Goal: Task Accomplishment & Management: Manage account settings

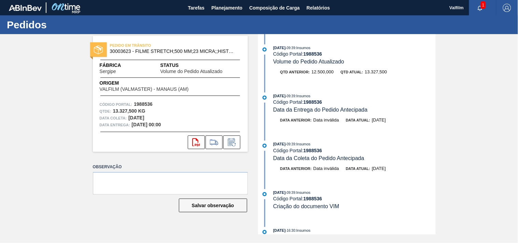
click at [57, 119] on div "PEDIDO EM TRÂNSITO 30003623 - FILME STRETCH;500 MM;23 MICRA;;HISTRETCH Fábrica …" at bounding box center [259, 134] width 518 height 200
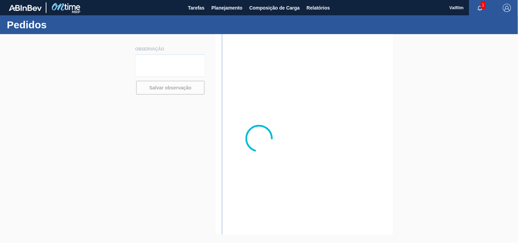
click at [40, 129] on div at bounding box center [259, 138] width 518 height 209
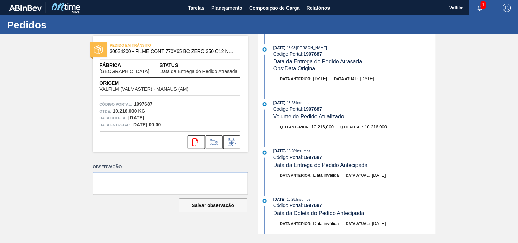
click at [141, 98] on div "PEDIDO EM TRÂNSITO 30034200 - FILME CONT 770X65 BC ZERO 350 C12 NF25 Fábrica Pe…" at bounding box center [170, 94] width 155 height 116
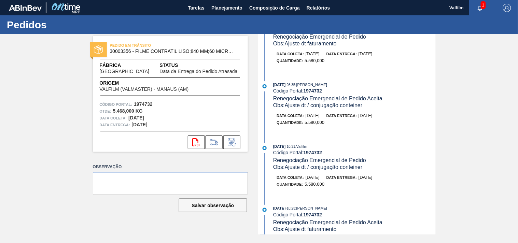
scroll to position [455, 0]
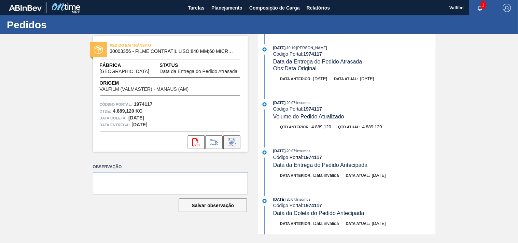
click at [230, 142] on icon at bounding box center [231, 143] width 5 height 4
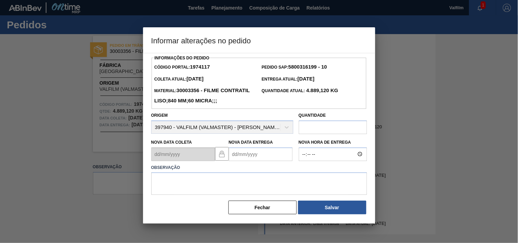
click at [239, 161] on Entrega1974117 "Nova Data Entrega" at bounding box center [261, 154] width 64 height 14
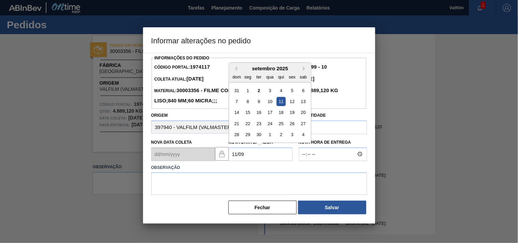
click at [281, 106] on div "11" at bounding box center [280, 101] width 9 height 9
type Entrega1974117 "[DATE]"
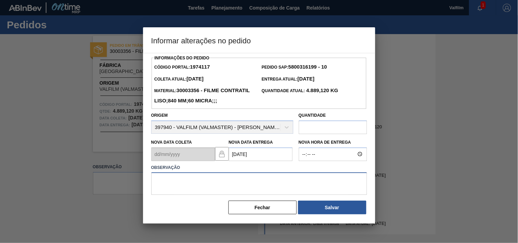
click at [188, 195] on textarea at bounding box center [259, 183] width 216 height 23
click at [184, 194] on textarea at bounding box center [259, 183] width 216 height 23
paste textarea "Ajuste entrega ( otimização card / veiculo )."
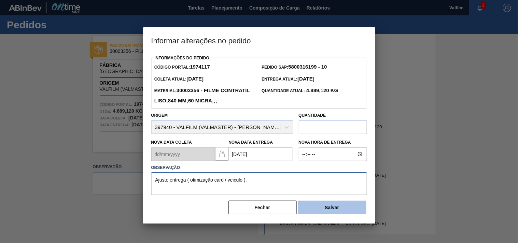
type textarea "Ajuste entrega ( otimização card / veiculo )."
click at [321, 214] on button "Salvar" at bounding box center [332, 208] width 68 height 14
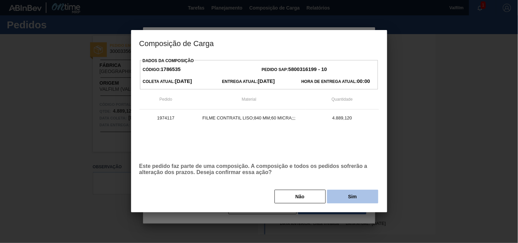
click at [332, 197] on button "Sim" at bounding box center [352, 197] width 51 height 14
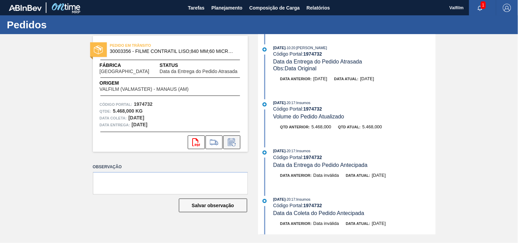
click at [231, 143] on icon at bounding box center [231, 143] width 5 height 4
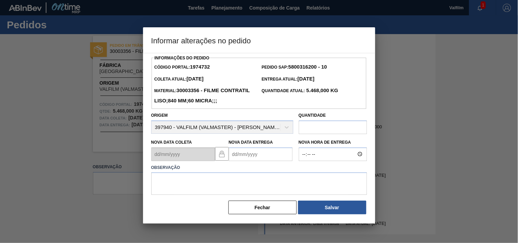
click at [237, 161] on Entrega1974732 "Nova Data Entrega" at bounding box center [261, 154] width 64 height 14
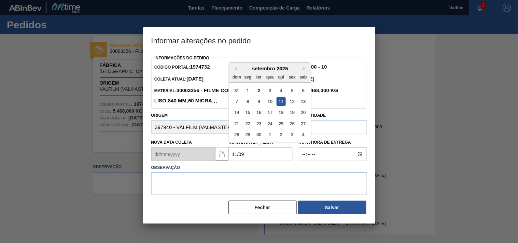
click at [282, 106] on div "11" at bounding box center [280, 101] width 9 height 9
type Entrega1974732 "11/09/2025"
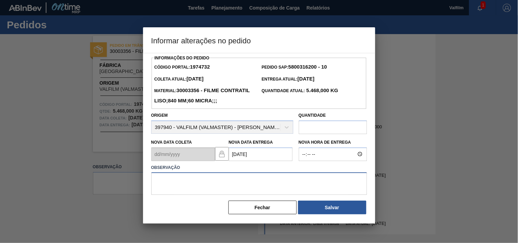
click at [188, 195] on textarea at bounding box center [259, 183] width 216 height 23
paste textarea "Ajuste entrega ( otimização card / veiculo )."
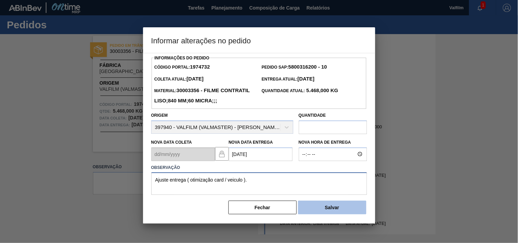
type textarea "Ajuste entrega ( otimização card / veiculo )."
click at [312, 214] on button "Salvar" at bounding box center [332, 208] width 68 height 14
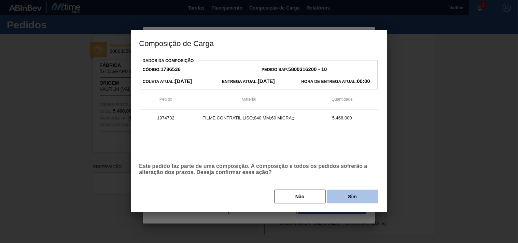
click at [336, 202] on button "Sim" at bounding box center [352, 197] width 51 height 14
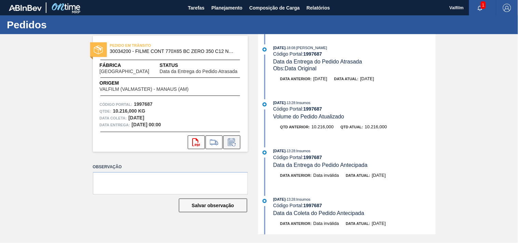
click at [231, 144] on icon at bounding box center [231, 142] width 11 height 8
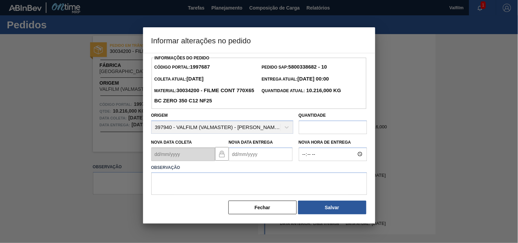
click at [239, 156] on Entrega1997687 "Nova Data Entrega" at bounding box center [261, 154] width 64 height 14
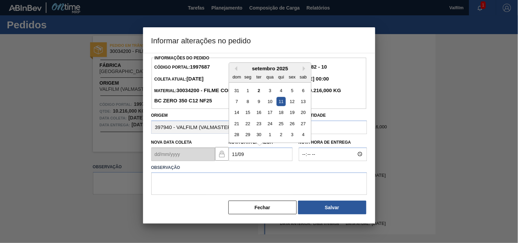
click at [281, 103] on div "11" at bounding box center [280, 101] width 9 height 9
type Entrega1997687 "[DATE]"
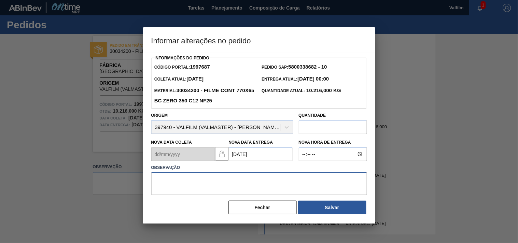
click at [192, 184] on textarea at bounding box center [259, 183] width 216 height 23
click at [169, 183] on textarea at bounding box center [259, 183] width 216 height 23
paste textarea "Ajuste entrega ( solicitação/cliente - estoque alto)."
drag, startPoint x: 228, startPoint y: 181, endPoint x: 288, endPoint y: 181, distance: 60.1
click at [288, 181] on textarea "Ajuste entrega ( solicitação/cliente - estoque alto)." at bounding box center [259, 183] width 216 height 23
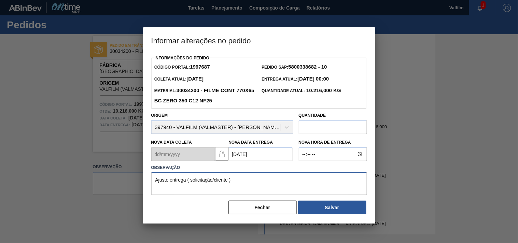
click at [248, 182] on textarea "Ajuste entrega ( solicitação/cliente )" at bounding box center [259, 183] width 216 height 23
type textarea "Ajuste entrega ( solicitação/cliente )"
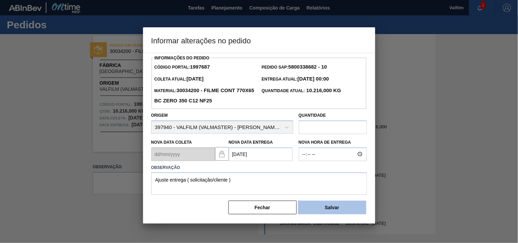
click at [339, 210] on button "Salvar" at bounding box center [332, 208] width 68 height 14
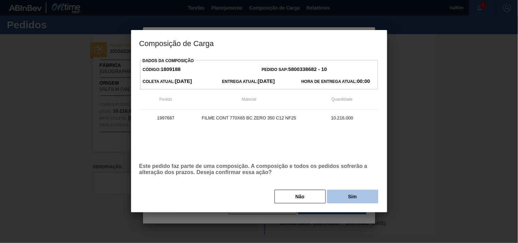
click at [350, 198] on button "Sim" at bounding box center [352, 197] width 51 height 14
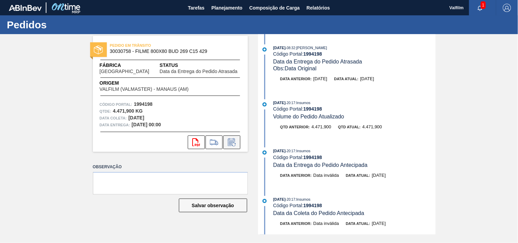
click at [232, 142] on icon at bounding box center [231, 142] width 11 height 8
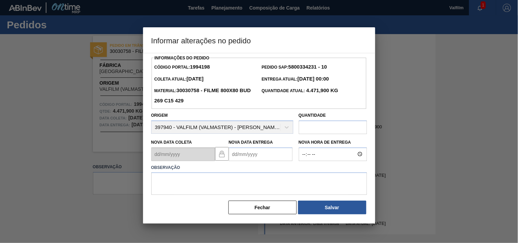
click at [234, 152] on Entrega1994198 "Nova Data Entrega" at bounding box center [261, 154] width 64 height 14
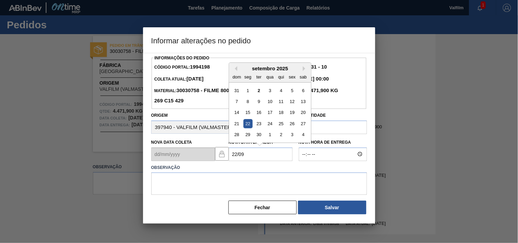
click at [248, 125] on div "22" at bounding box center [247, 123] width 9 height 9
type Entrega1994198 "[DATE]"
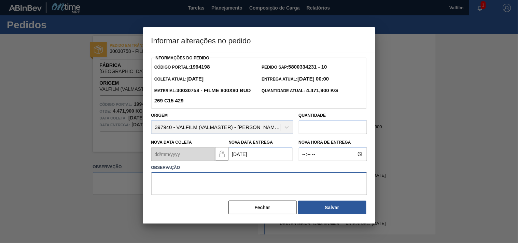
click at [177, 184] on textarea at bounding box center [259, 183] width 216 height 23
click at [212, 182] on textarea at bounding box center [259, 183] width 216 height 23
paste textarea "Ajuste entrega ( otimização card / veiculo )."
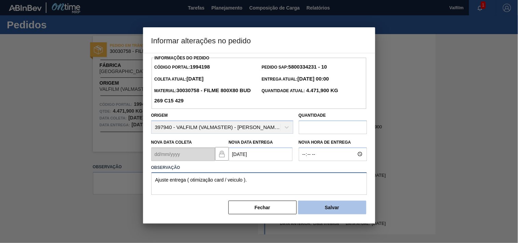
type textarea "Ajuste entrega ( otimização card / veiculo )."
click at [335, 212] on button "Salvar" at bounding box center [332, 208] width 68 height 14
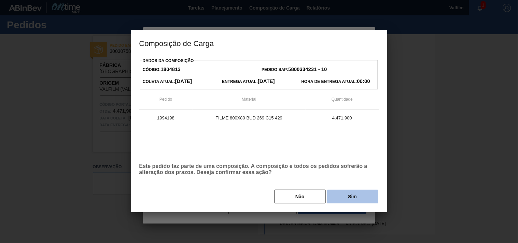
click at [339, 198] on button "Sim" at bounding box center [352, 197] width 51 height 14
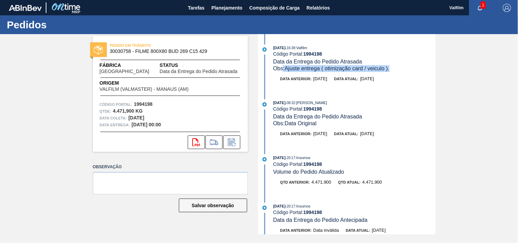
drag, startPoint x: 394, startPoint y: 69, endPoint x: 284, endPoint y: 69, distance: 110.9
click at [284, 69] on div "Obs: Ajuste entrega ( otimização card / veiculo )." at bounding box center [354, 68] width 162 height 7
copy span ": Ajuste entrega ( otimização card / veiculo )."
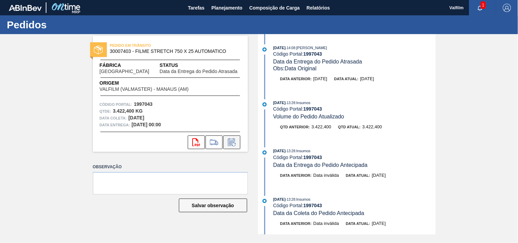
click at [230, 146] on button at bounding box center [231, 142] width 17 height 14
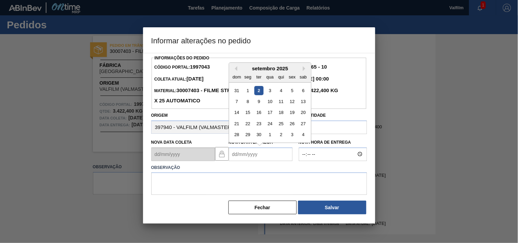
click at [233, 156] on Entrega1997043 "Nova Data Entrega" at bounding box center [261, 154] width 64 height 14
click at [248, 128] on div "22" at bounding box center [247, 123] width 9 height 9
type Entrega1997043 "[DATE]"
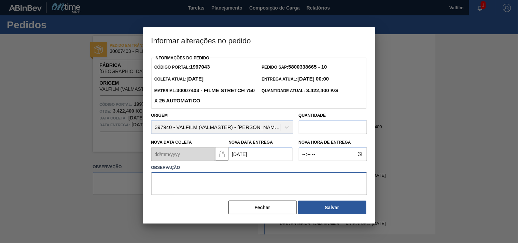
click at [186, 185] on textarea at bounding box center [259, 183] width 216 height 23
paste textarea ": Ajuste entrega ( otimização card / veiculo )."
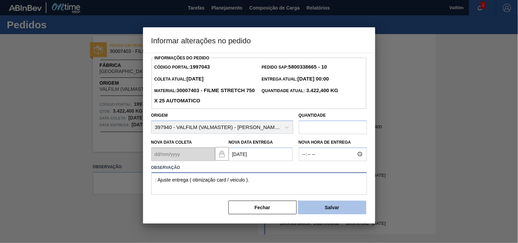
type textarea ": Ajuste entrega ( otimização card / veiculo )."
click at [332, 207] on button "Salvar" at bounding box center [332, 208] width 68 height 14
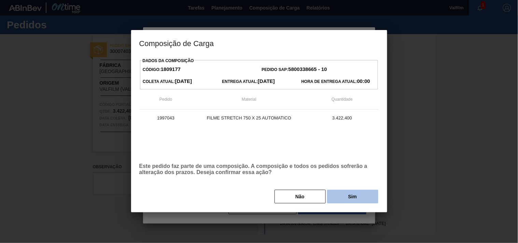
click at [346, 201] on button "Sim" at bounding box center [352, 197] width 51 height 14
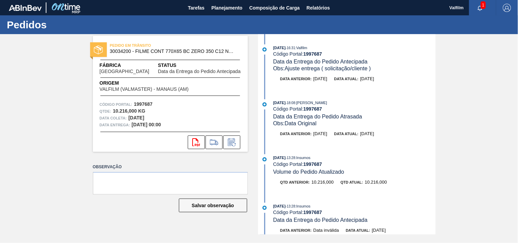
drag, startPoint x: 368, startPoint y: 134, endPoint x: 394, endPoint y: 138, distance: 27.0
click at [394, 137] on div "Data anterior: [DATE] Data atual: [DATE]" at bounding box center [354, 133] width 162 height 7
click at [229, 143] on icon at bounding box center [231, 142] width 11 height 8
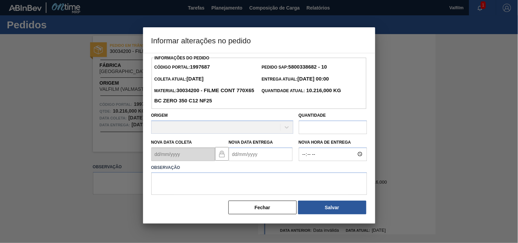
click at [236, 156] on Entrega1997687 "Nova Data Entrega" at bounding box center [261, 154] width 64 height 14
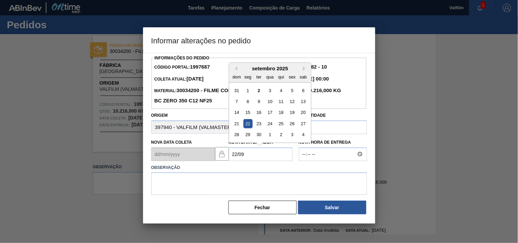
click at [247, 122] on div "22" at bounding box center [247, 123] width 9 height 9
type Entrega1997687 "[DATE]"
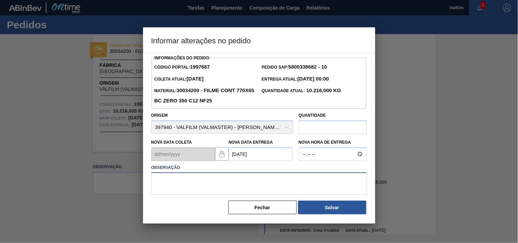
click at [180, 182] on textarea at bounding box center [259, 183] width 216 height 23
type textarea "N"
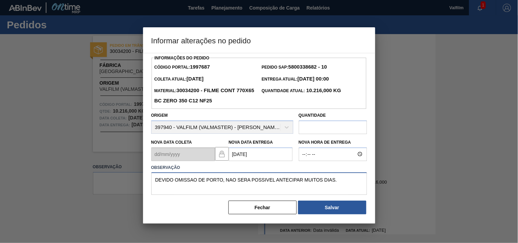
drag, startPoint x: 305, startPoint y: 180, endPoint x: 361, endPoint y: 180, distance: 55.3
click at [360, 180] on textarea "DEVIDO OMISSAO DE PORTO, NAO SERA POSSIVEL ANTECIPAR MUITOS DIAS." at bounding box center [259, 183] width 216 height 23
click at [317, 183] on textarea "DEVIDO OMISSAO DE PORTO, NAO SERA POSSIVEL ANTECIPAR PARA A DATA ANTERIOR SOLIC…" at bounding box center [259, 183] width 216 height 23
type textarea "DEVIDO OMISSAO DE PORTO, NAO SERA POSSIVEL ANTECIPAR PARA A DATA ANTERIOR SOLIC…"
click at [319, 208] on button "Salvar" at bounding box center [332, 208] width 68 height 14
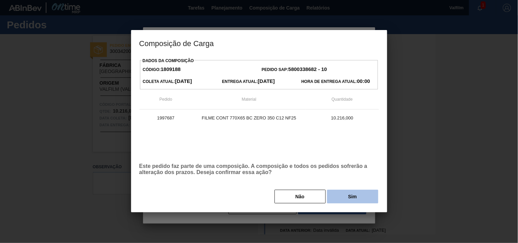
click at [345, 198] on button "Sim" at bounding box center [352, 197] width 51 height 14
